Goal: Task Accomplishment & Management: Use online tool/utility

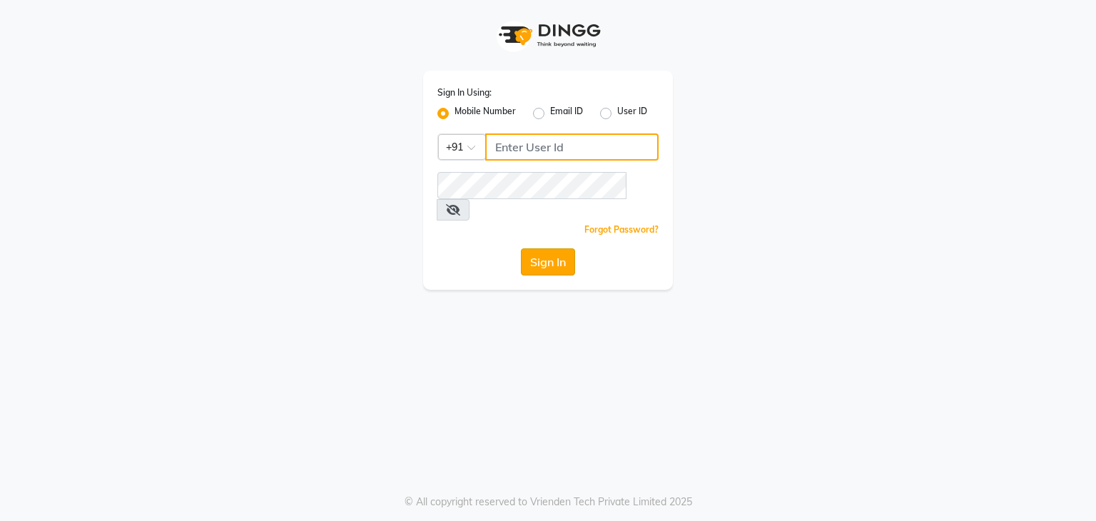
type input "9606817794"
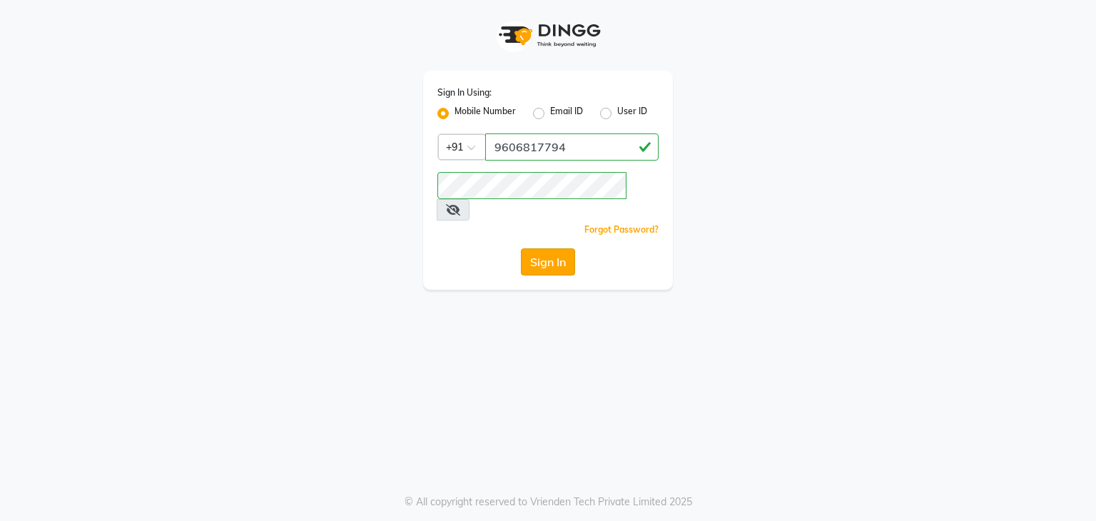
click at [548, 248] on button "Sign In" at bounding box center [548, 261] width 54 height 27
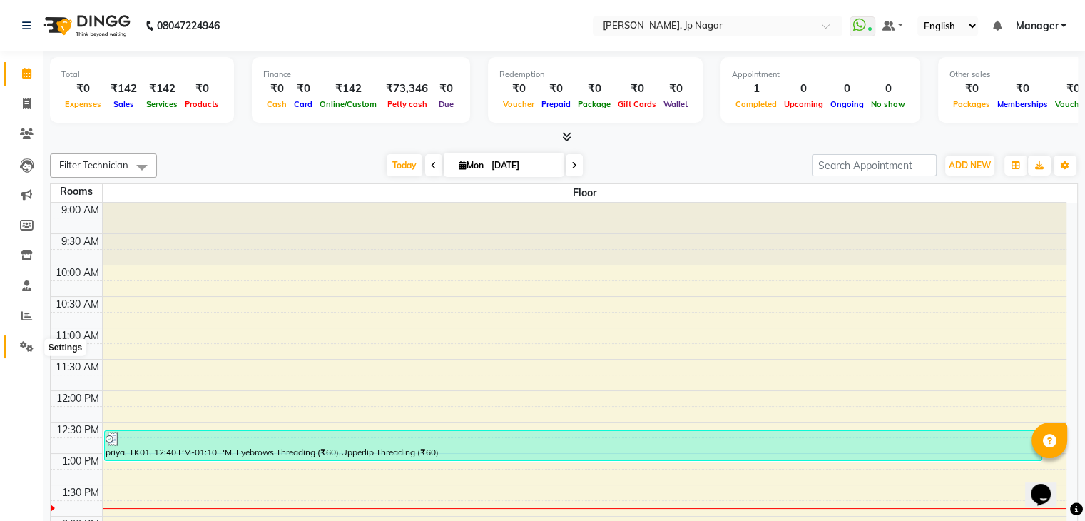
click at [30, 354] on span at bounding box center [26, 347] width 25 height 16
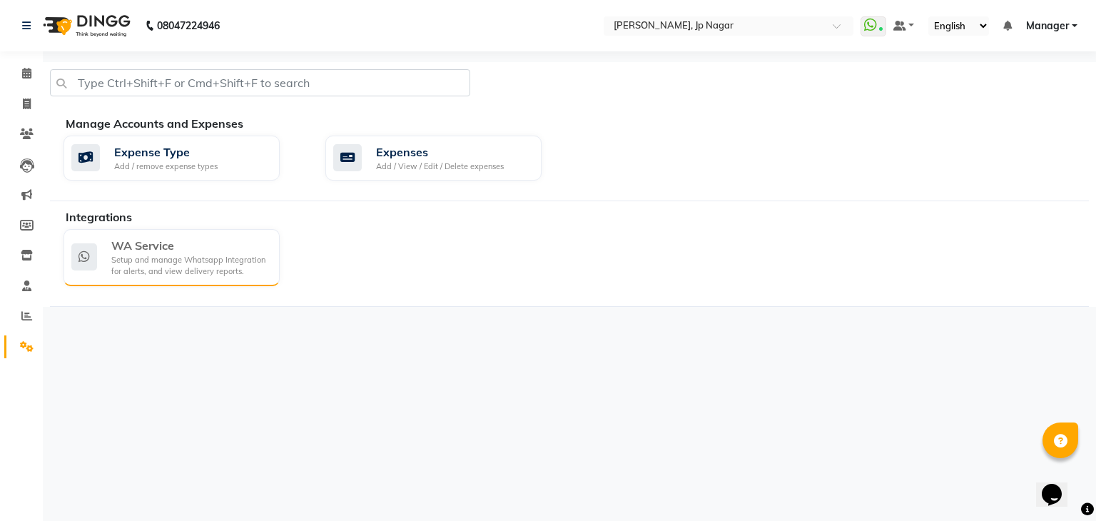
click at [209, 243] on div "WA Service" at bounding box center [189, 245] width 157 height 17
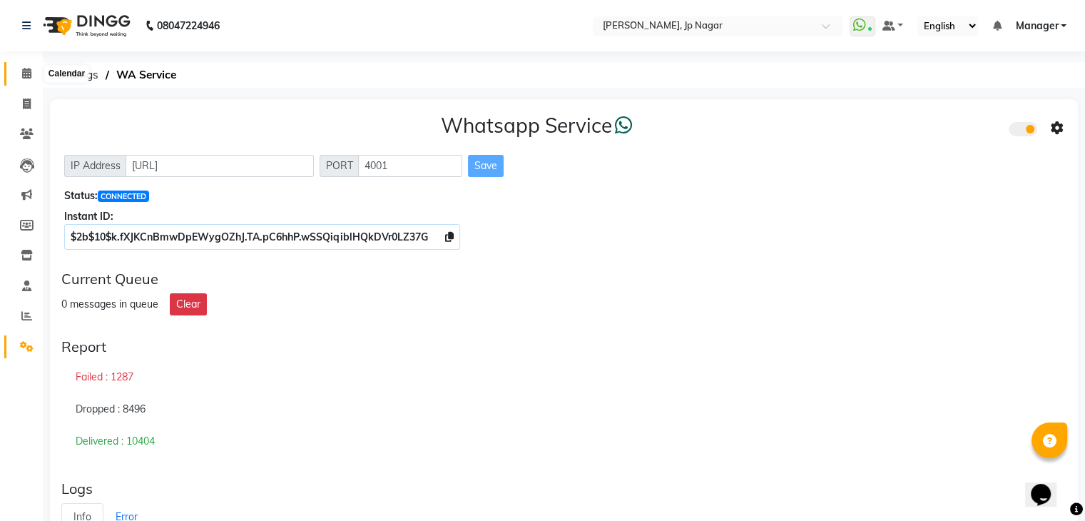
click at [29, 76] on icon at bounding box center [26, 73] width 9 height 11
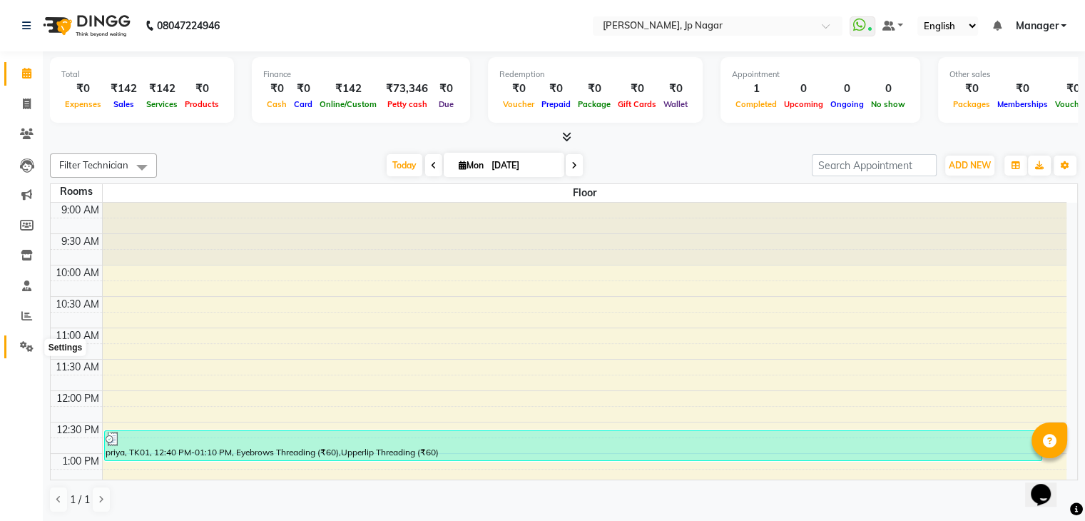
click at [34, 344] on span at bounding box center [26, 347] width 25 height 16
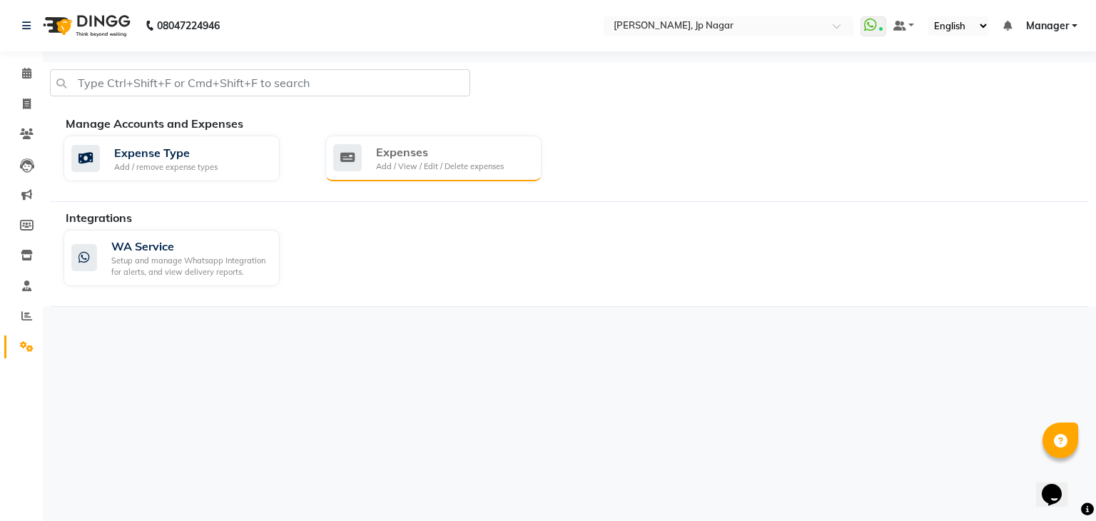
click at [414, 149] on div "Expenses" at bounding box center [440, 151] width 128 height 17
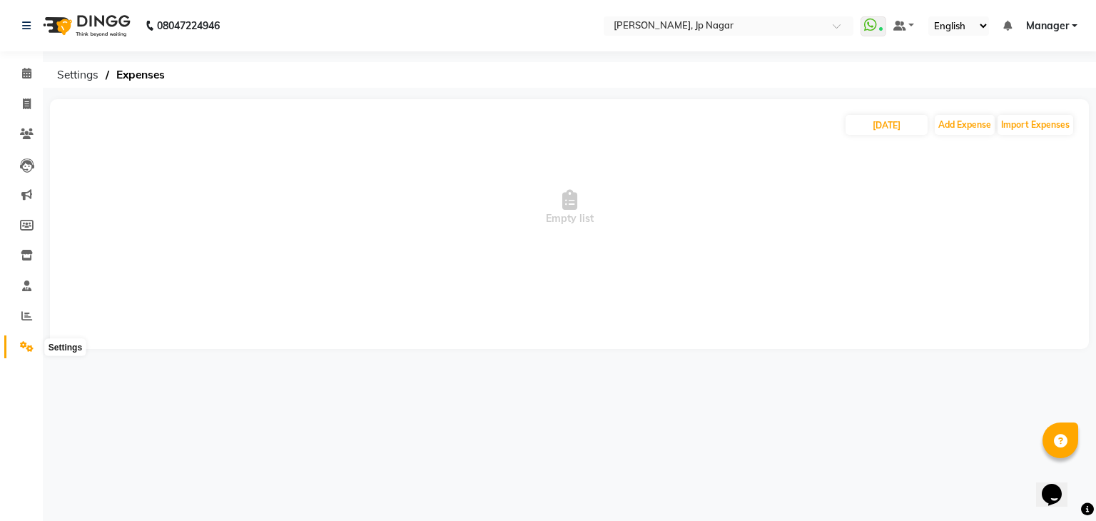
click at [33, 348] on span at bounding box center [26, 347] width 25 height 16
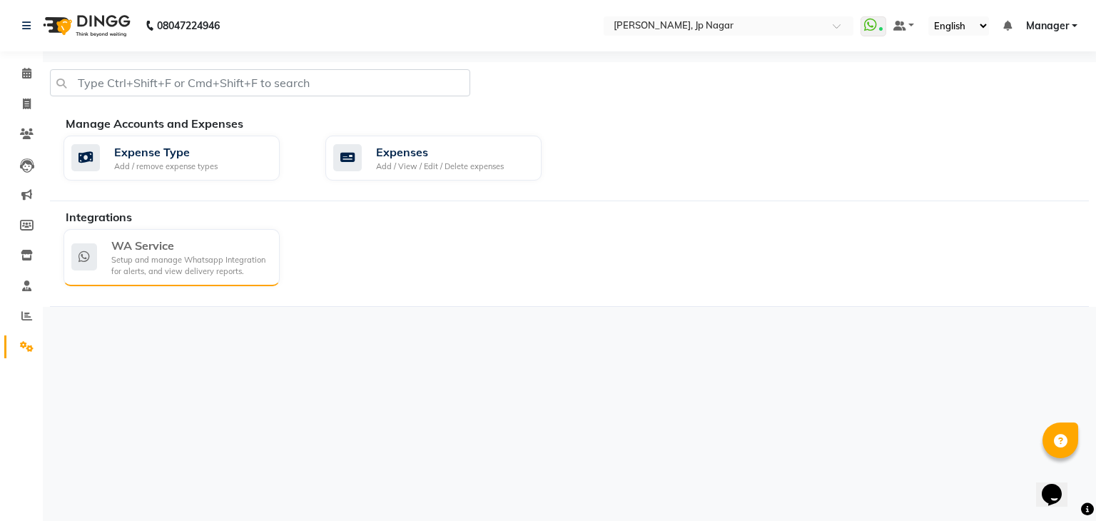
click at [165, 249] on div "WA Service" at bounding box center [189, 245] width 157 height 17
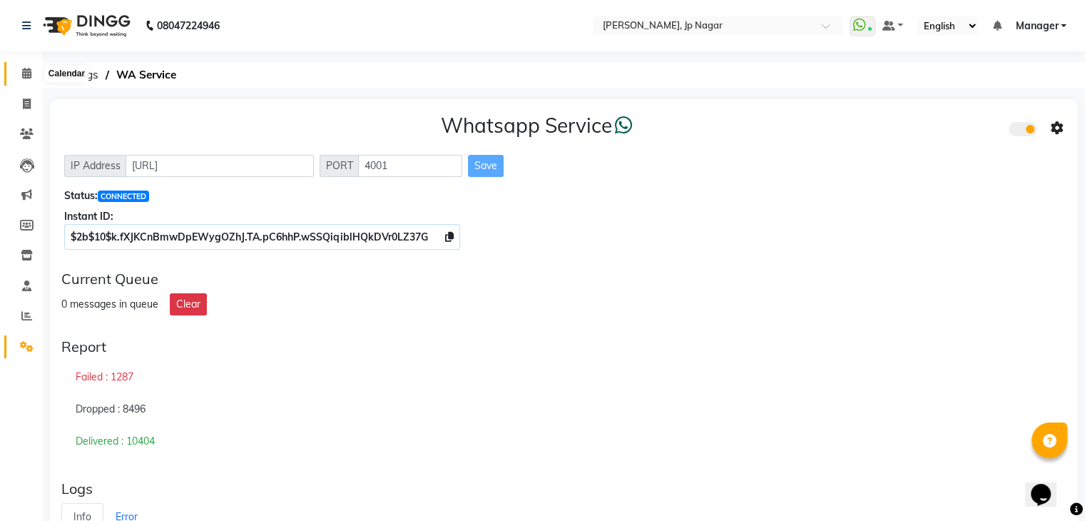
click at [26, 75] on icon at bounding box center [26, 73] width 9 height 11
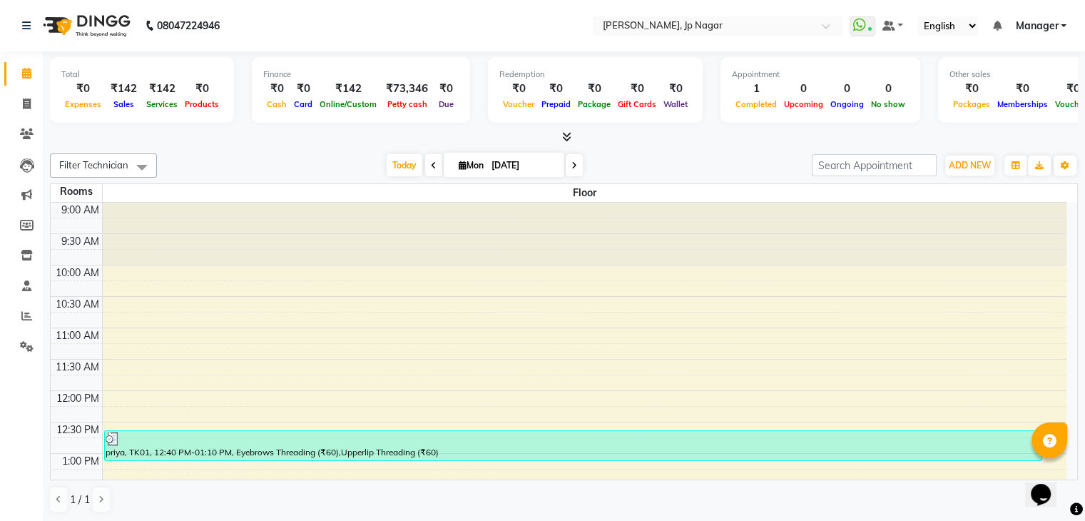
click at [570, 133] on icon at bounding box center [566, 136] width 9 height 11
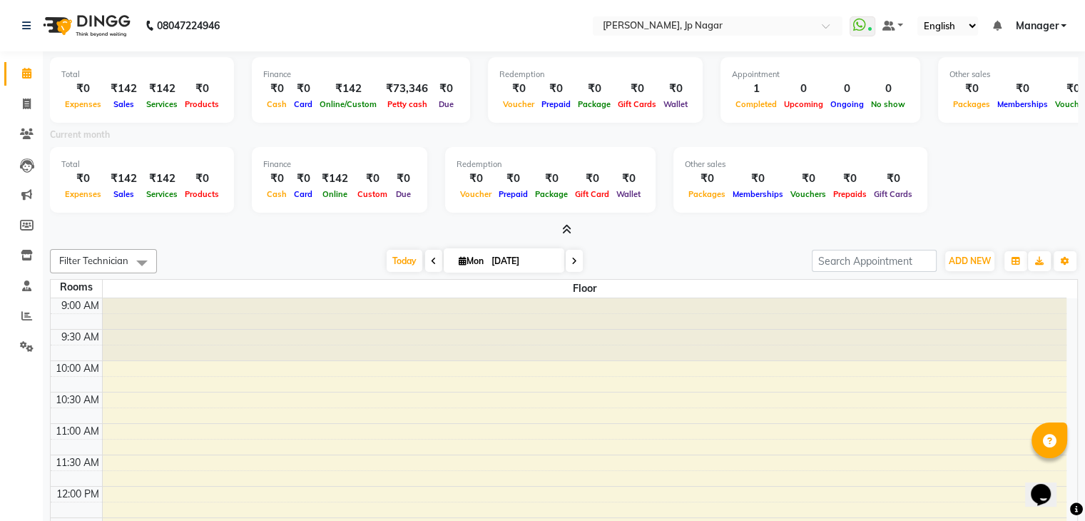
click at [567, 230] on icon at bounding box center [566, 229] width 9 height 11
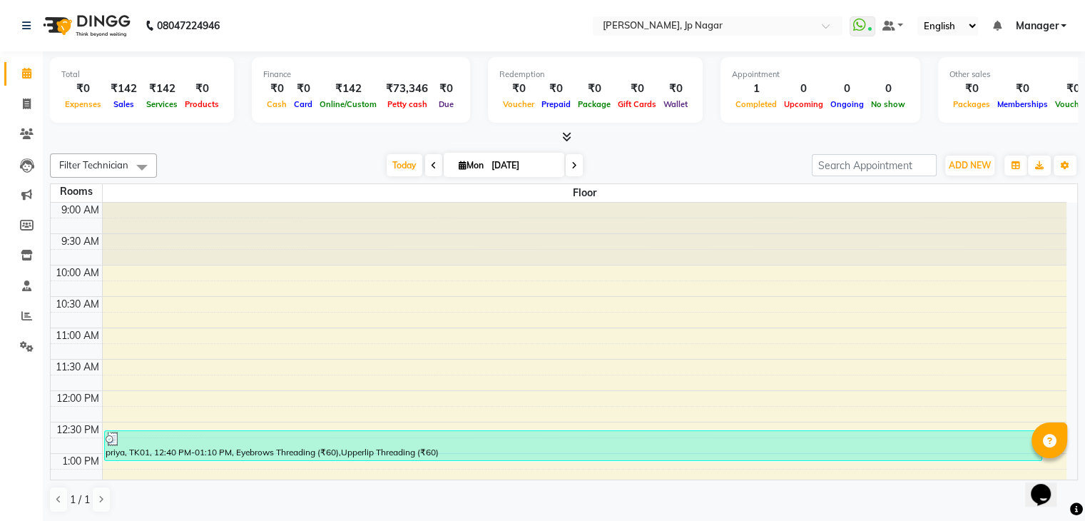
click at [563, 131] on icon at bounding box center [566, 136] width 9 height 11
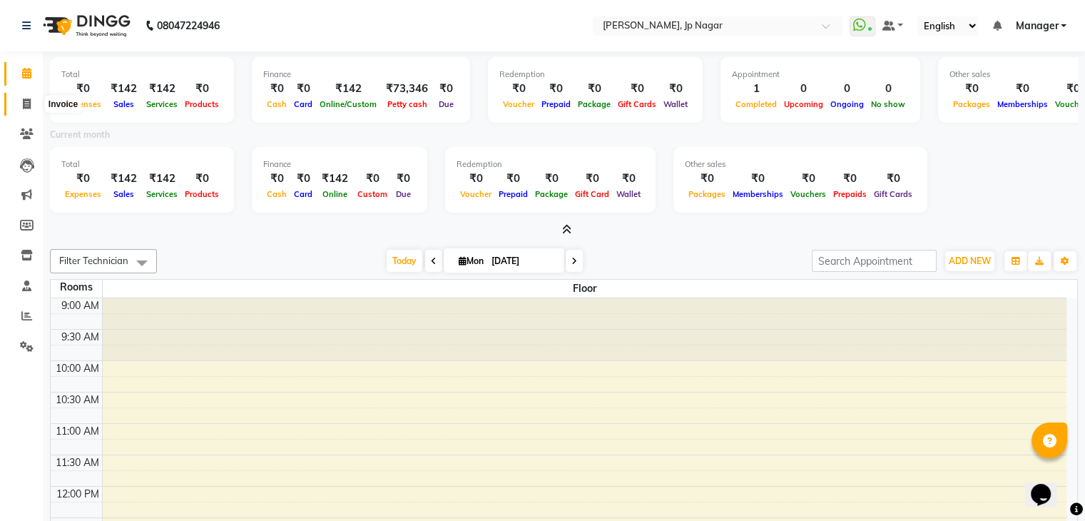
click at [26, 108] on icon at bounding box center [27, 103] width 8 height 11
select select "6318"
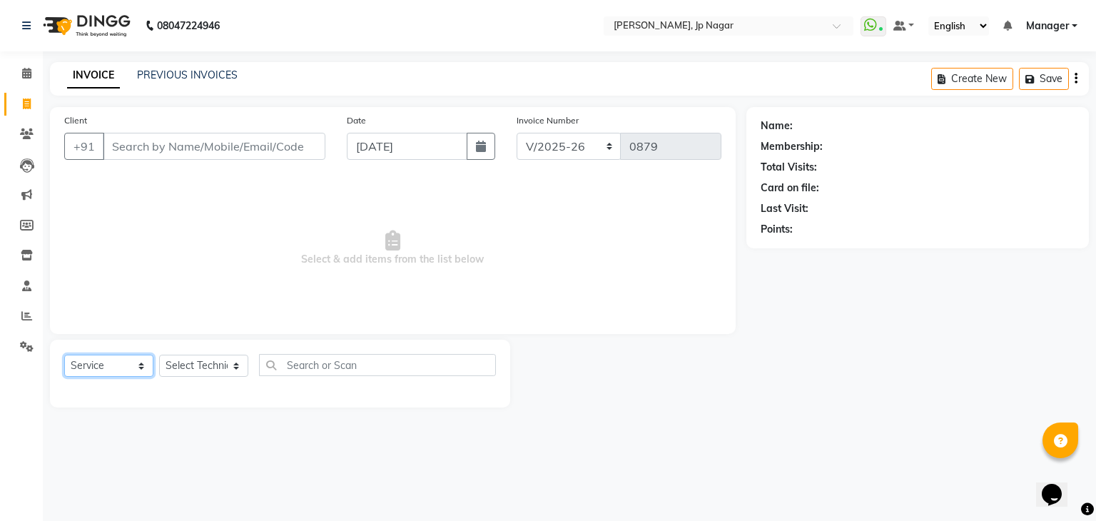
click at [143, 367] on select "Select Service Product Membership Package Voucher Prepaid Gift Card" at bounding box center [108, 366] width 89 height 22
select select "P"
click at [64, 355] on select "Select Service Product Membership Package Voucher Prepaid Gift Card" at bounding box center [108, 366] width 89 height 22
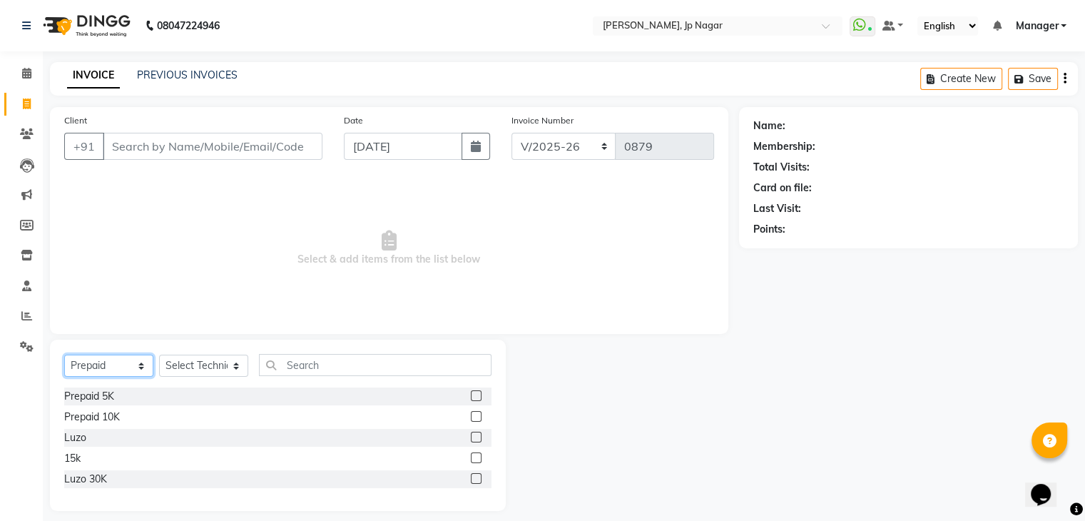
scroll to position [12, 0]
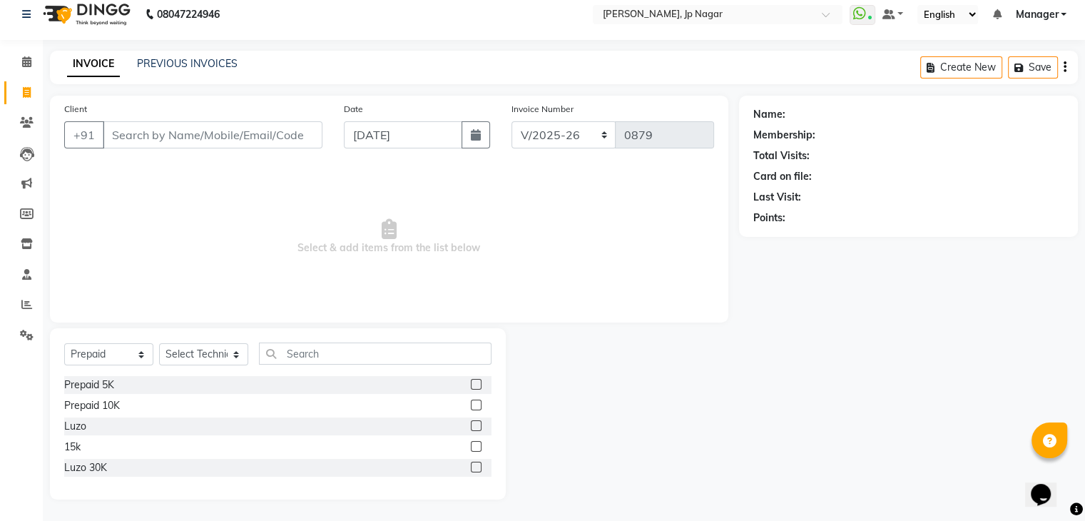
click at [471, 404] on label at bounding box center [476, 405] width 11 height 11
click at [471, 404] on input "checkbox" at bounding box center [475, 405] width 9 height 9
checkbox input "false"
click at [558, 408] on div at bounding box center [622, 413] width 233 height 171
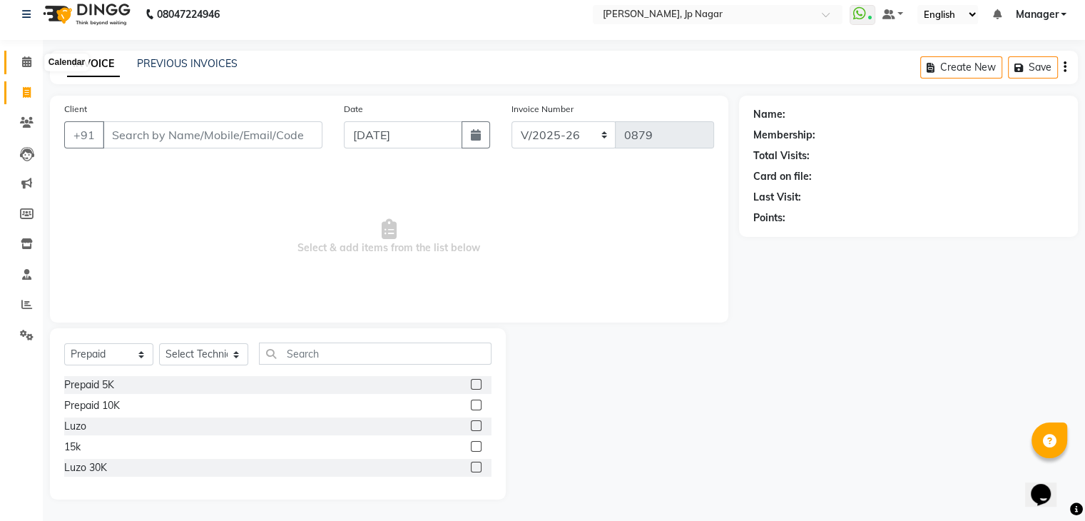
click at [20, 61] on span at bounding box center [26, 62] width 25 height 16
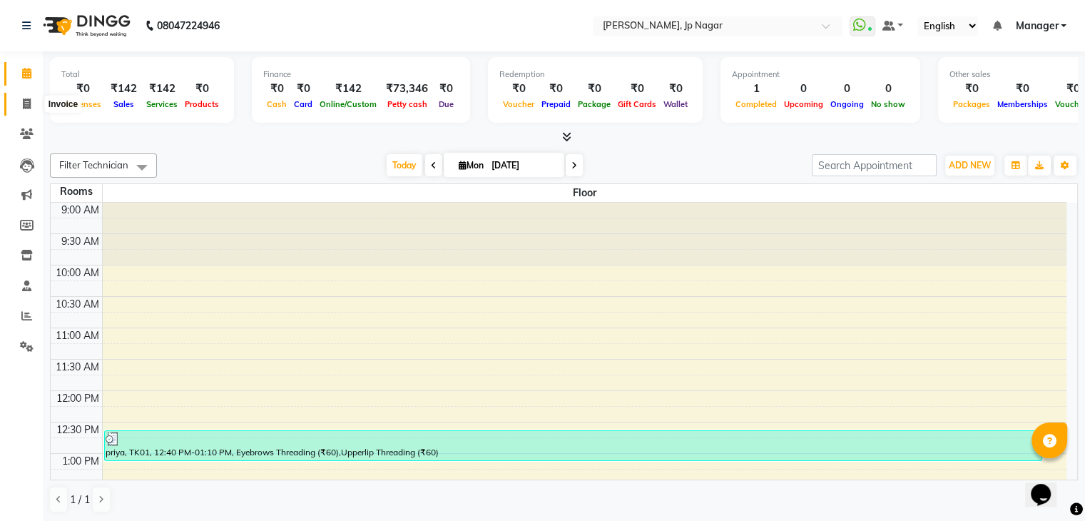
click at [29, 109] on icon at bounding box center [27, 103] width 8 height 11
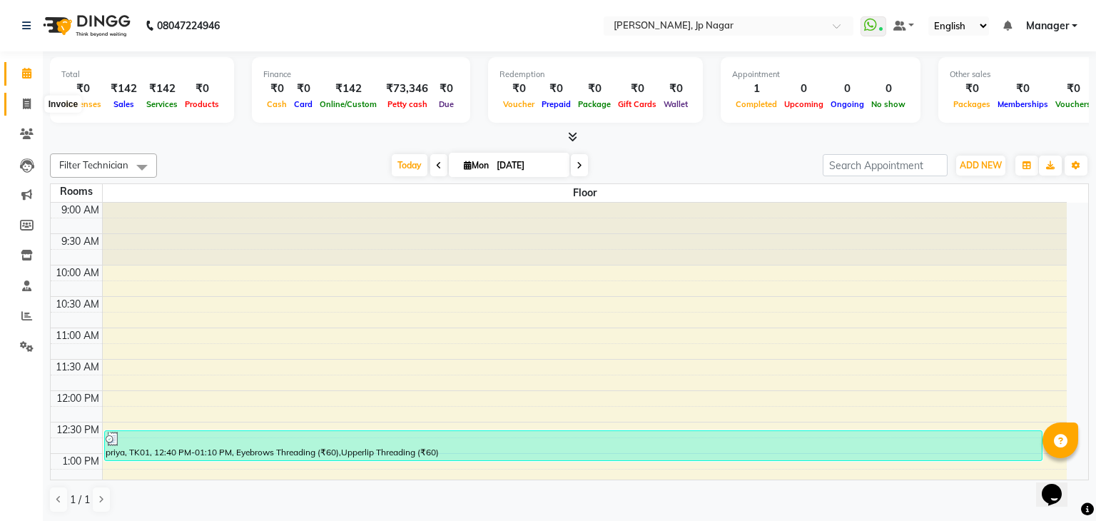
select select "6318"
select select "service"
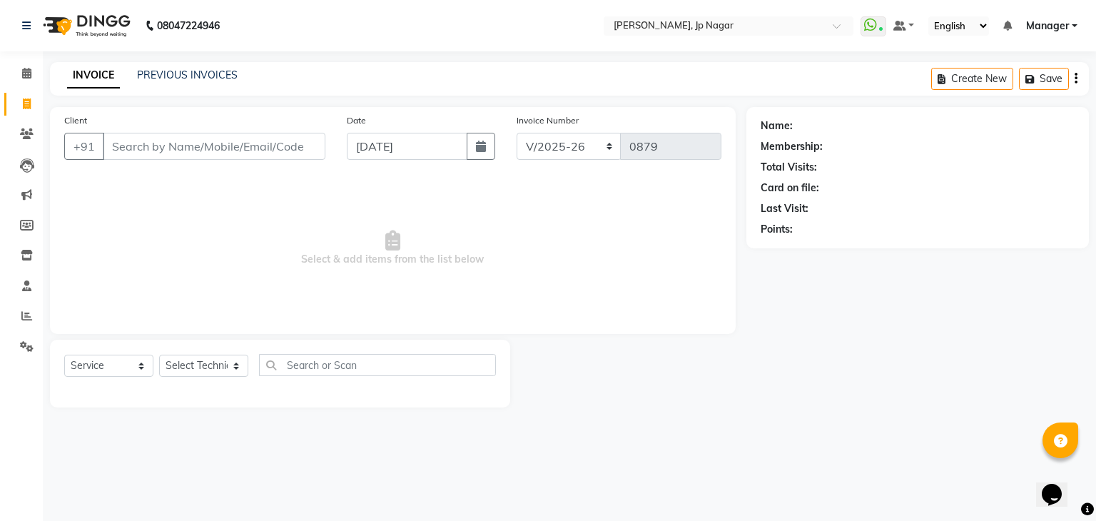
click at [203, 204] on span "Select & add items from the list below" at bounding box center [392, 248] width 657 height 143
click at [163, 146] on input "Client" at bounding box center [214, 146] width 223 height 27
click at [277, 238] on span "Select & add items from the list below" at bounding box center [392, 248] width 657 height 143
click at [236, 363] on select "Select Technician asid [PERSON_NAME] Manager [PERSON_NAME] [PERSON_NAME] Suma S…" at bounding box center [203, 366] width 89 height 22
select select "62467"
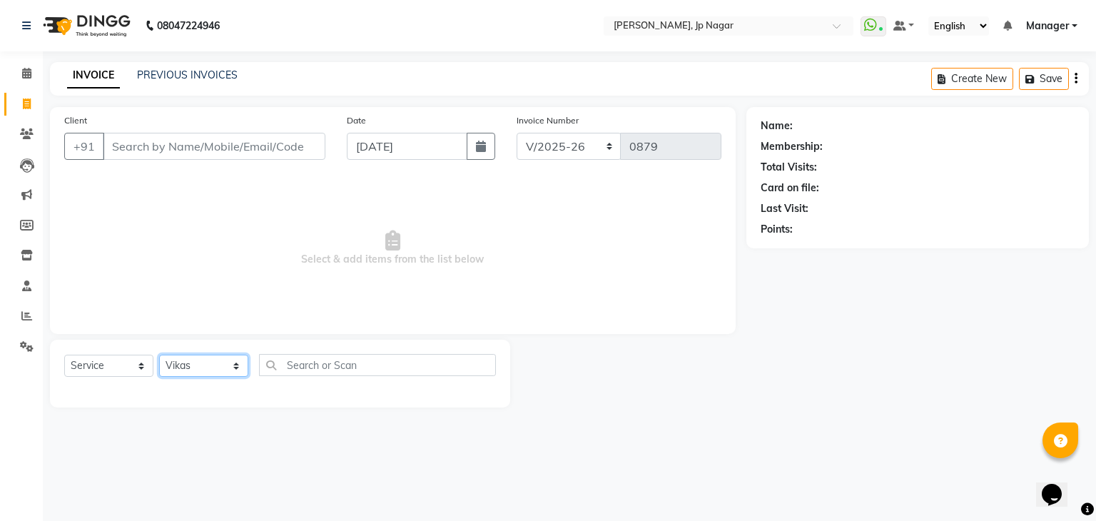
click at [159, 355] on select "Select Technician asid [PERSON_NAME] Manager [PERSON_NAME] [PERSON_NAME] Suma S…" at bounding box center [203, 366] width 89 height 22
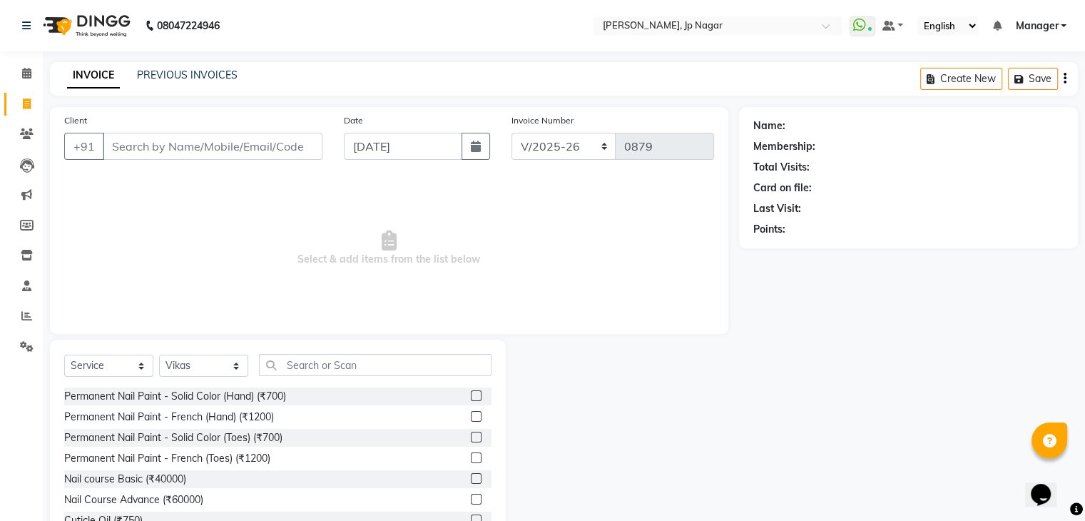
click at [304, 389] on div "Permanent Nail Paint - Solid Color (Hand) (₹700)" at bounding box center [277, 396] width 427 height 18
click at [471, 392] on label at bounding box center [476, 395] width 11 height 11
click at [471, 392] on input "checkbox" at bounding box center [475, 396] width 9 height 9
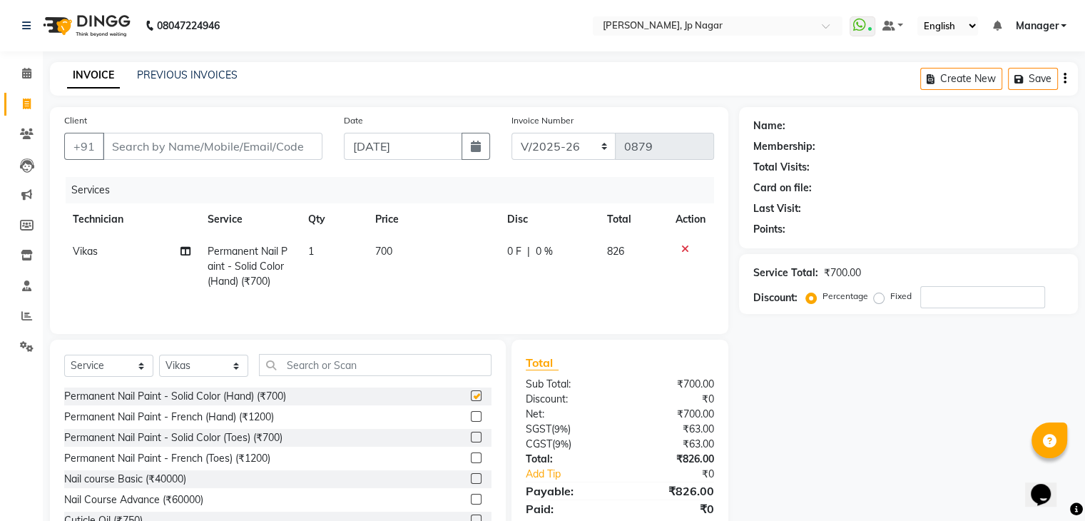
checkbox input "false"
click at [864, 387] on div "Name: Membership: Total Visits: Card on file: Last Visit: Points: Service Total…" at bounding box center [914, 328] width 350 height 443
click at [908, 477] on div "Name: Membership: Total Visits: Card on file: Last Visit: Points: Service Total…" at bounding box center [914, 328] width 350 height 443
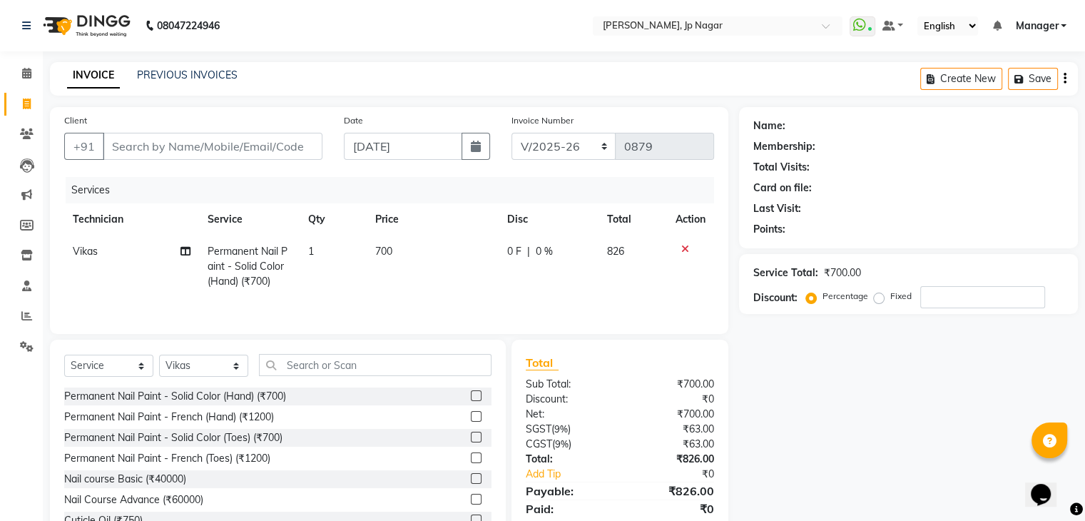
click at [685, 252] on icon at bounding box center [685, 249] width 8 height 10
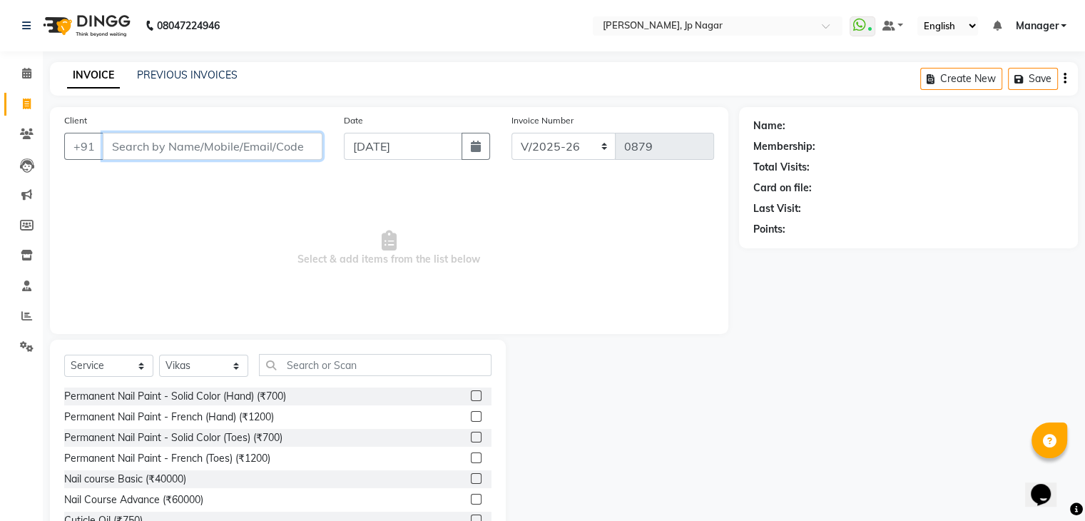
click at [265, 146] on input "Client" at bounding box center [213, 146] width 220 height 27
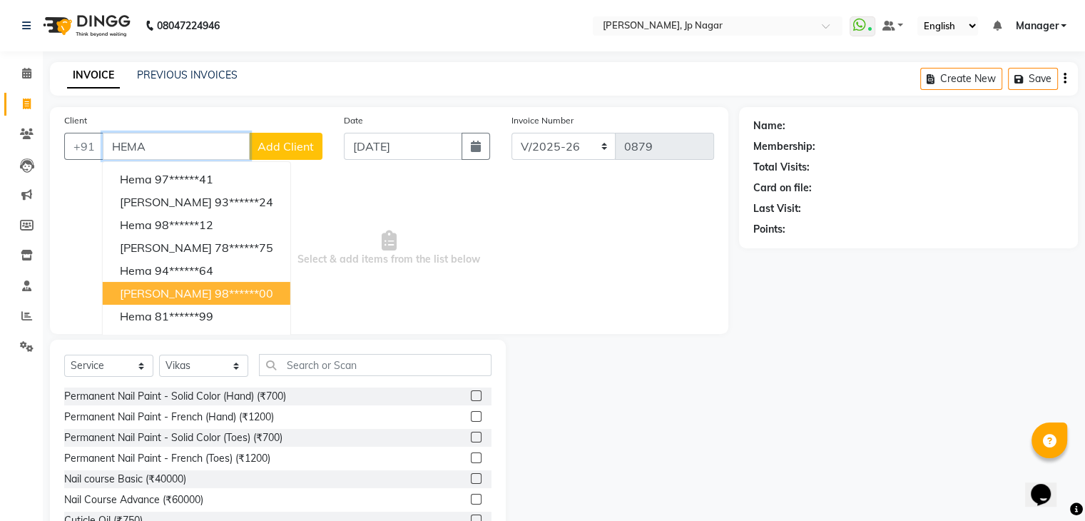
click at [215, 296] on ngb-highlight "98******00" at bounding box center [244, 293] width 59 height 14
type input "98******00"
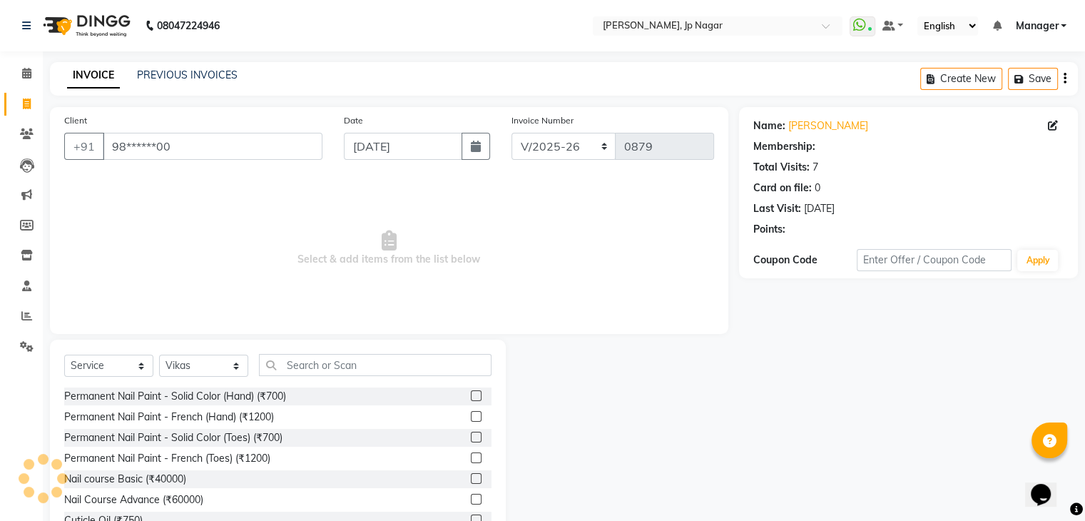
select select "1: Object"
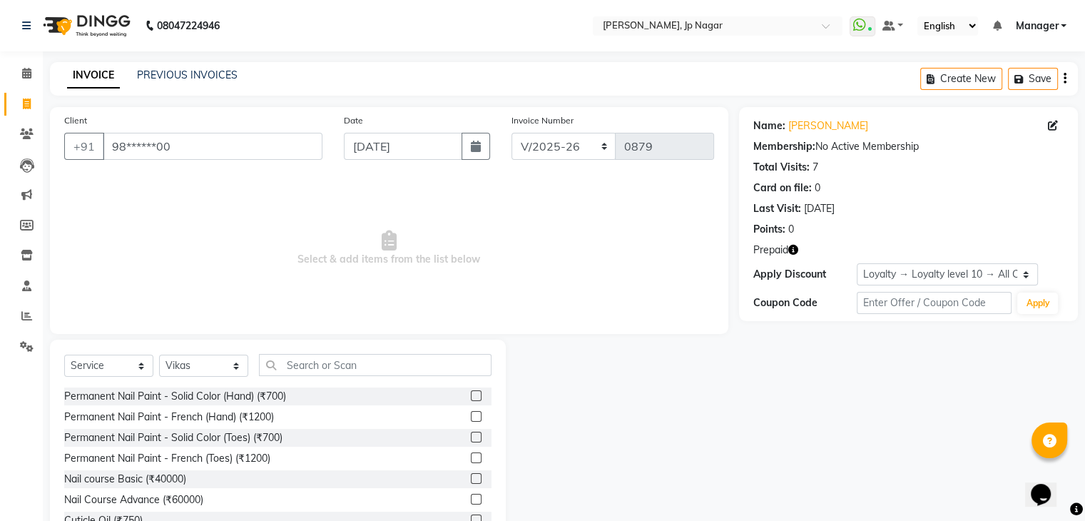
click at [794, 250] on icon "button" at bounding box center [794, 250] width 10 height 10
click at [794, 251] on icon "button" at bounding box center [794, 250] width 10 height 10
click at [326, 399] on div "Permanent Nail Paint - Solid Color (Hand) (₹700)" at bounding box center [277, 396] width 427 height 18
click at [471, 397] on label at bounding box center [476, 395] width 11 height 11
click at [471, 397] on input "checkbox" at bounding box center [475, 396] width 9 height 9
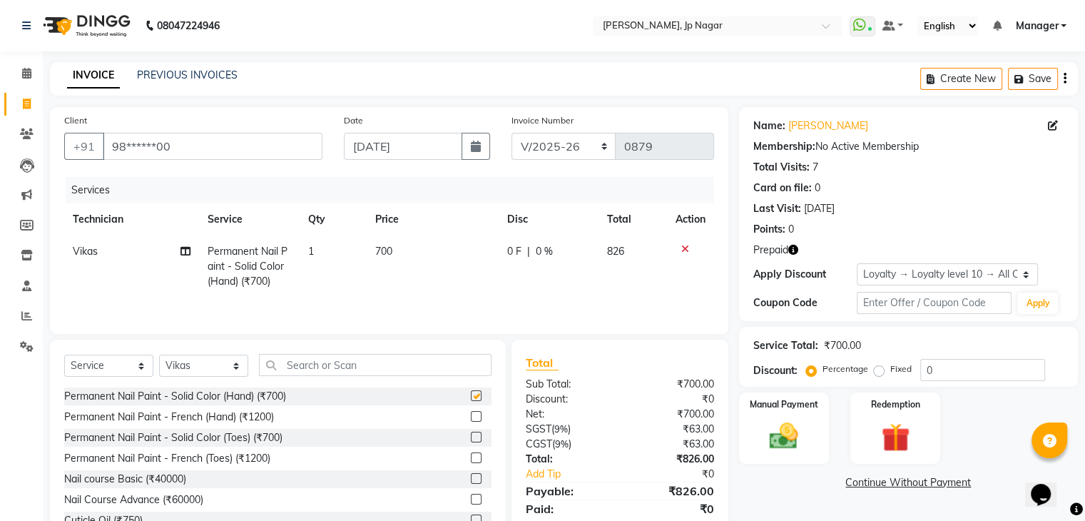
checkbox input "false"
click at [891, 420] on img at bounding box center [895, 438] width 48 height 36
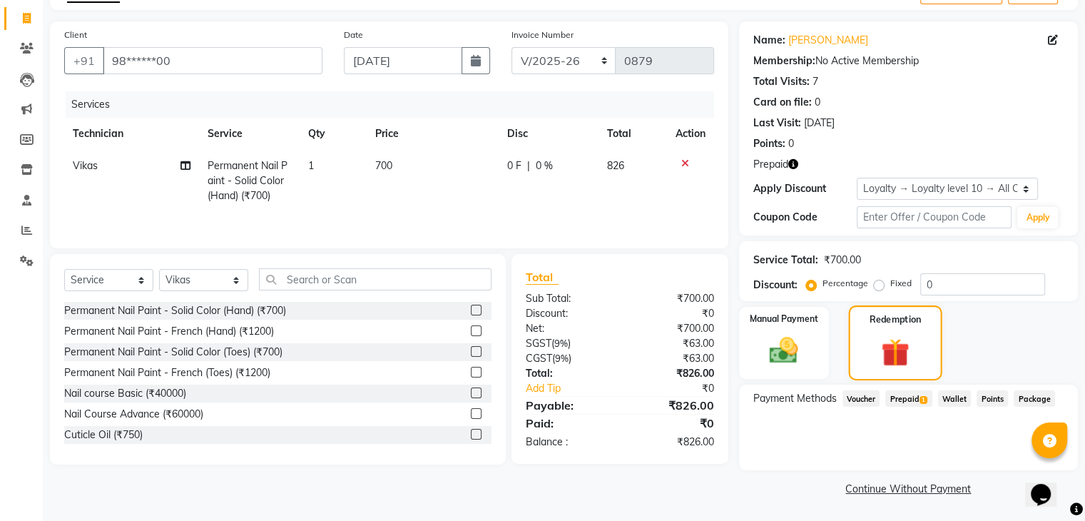
scroll to position [85, 0]
click at [901, 401] on span "Prepaid 1" at bounding box center [909, 399] width 46 height 16
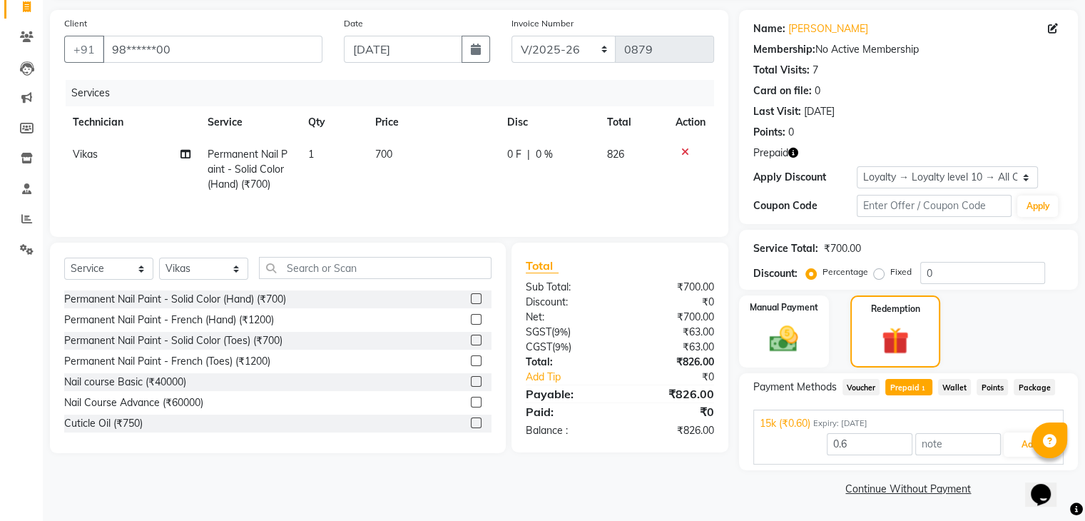
scroll to position [0, 0]
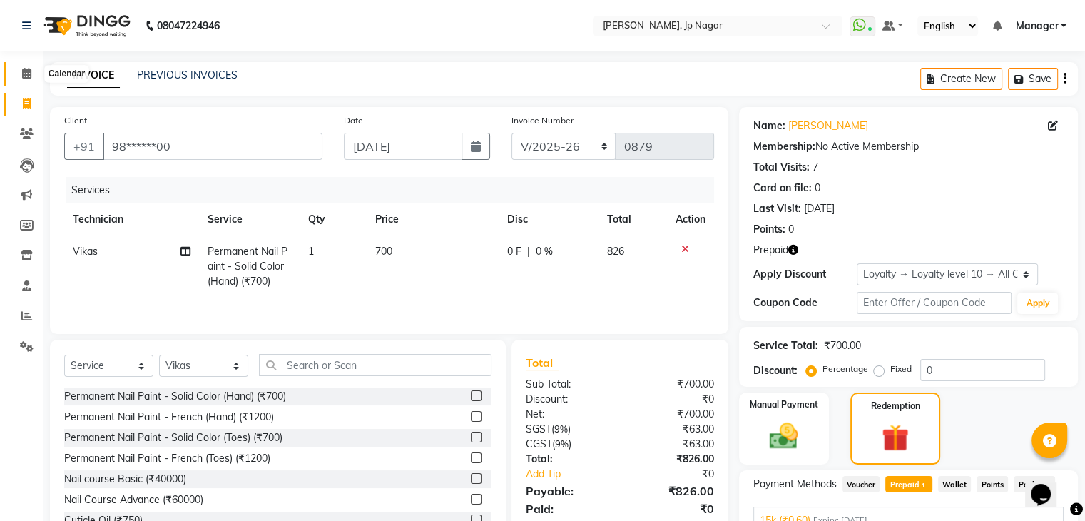
click at [27, 72] on icon at bounding box center [26, 73] width 9 height 11
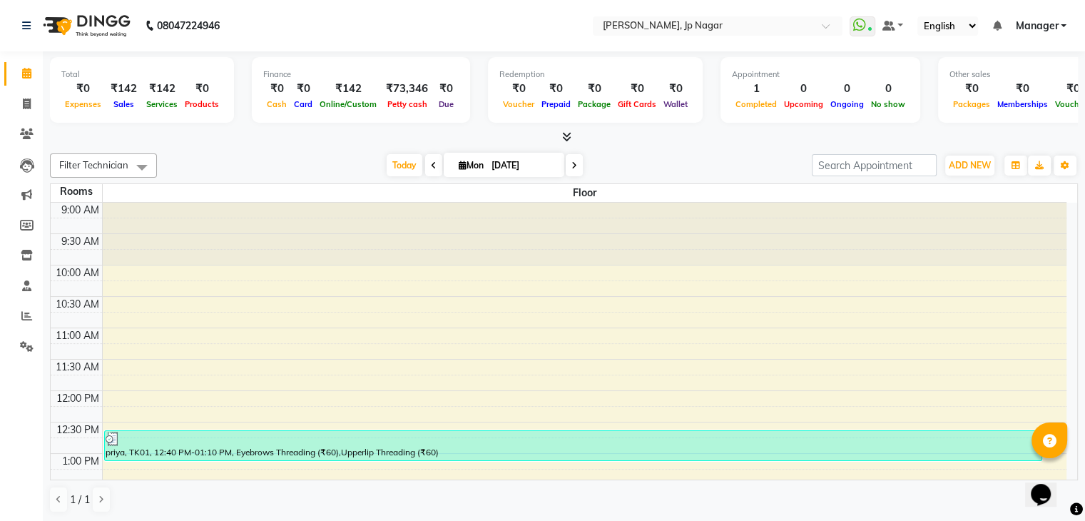
click at [425, 163] on span at bounding box center [433, 165] width 17 height 22
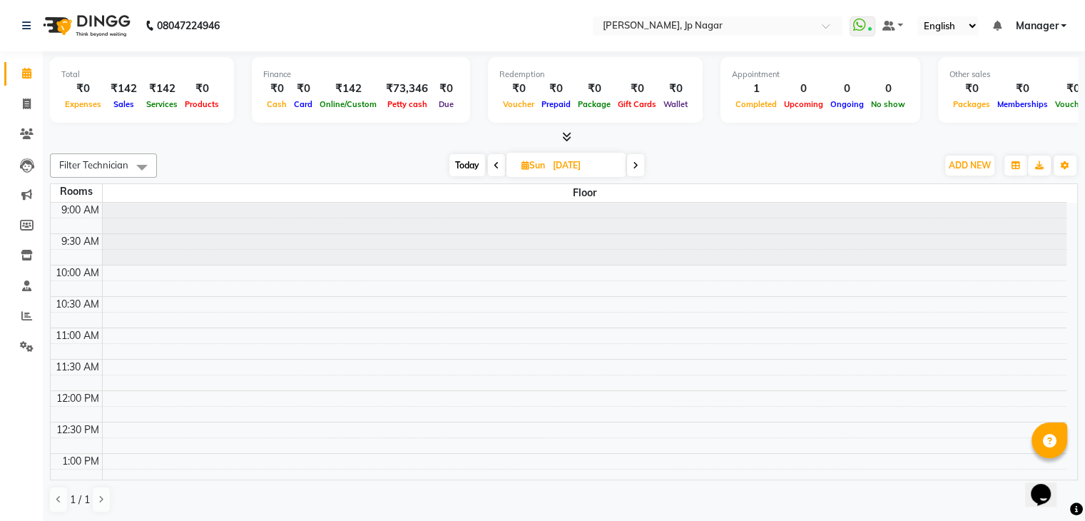
click at [643, 162] on span at bounding box center [635, 165] width 17 height 22
type input "[DATE]"
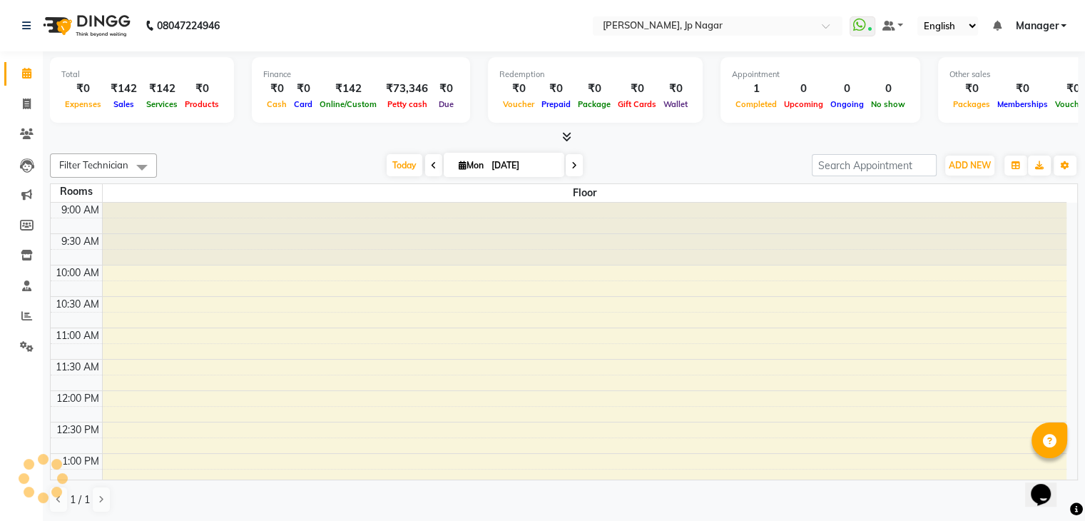
scroll to position [311, 0]
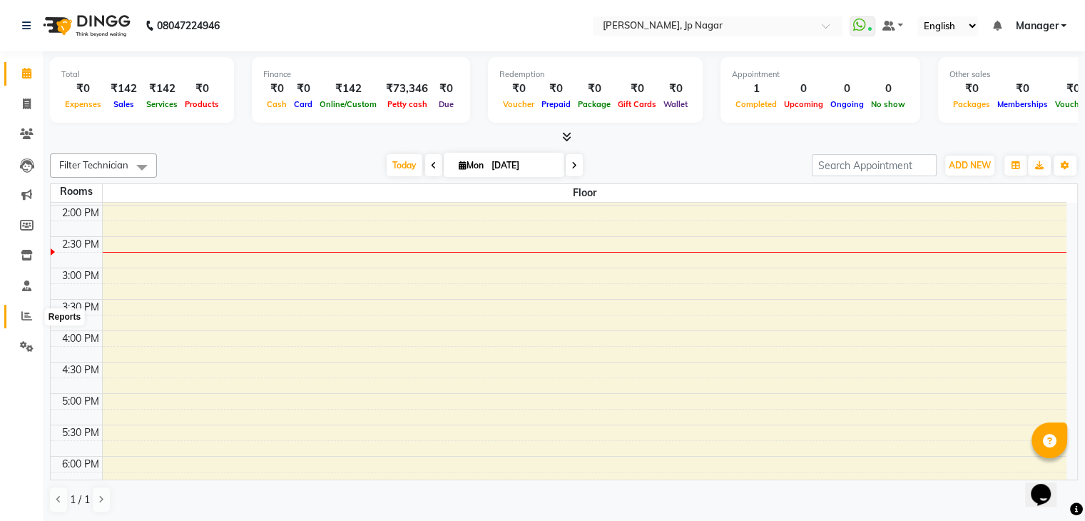
click at [32, 320] on span at bounding box center [26, 316] width 25 height 16
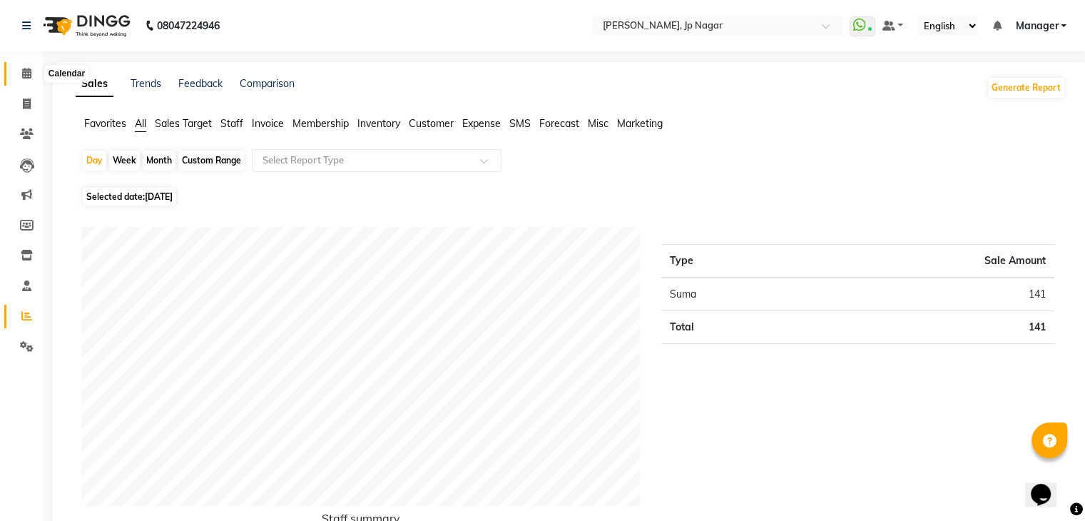
click at [31, 73] on icon at bounding box center [26, 73] width 9 height 11
